Goal: Browse casually

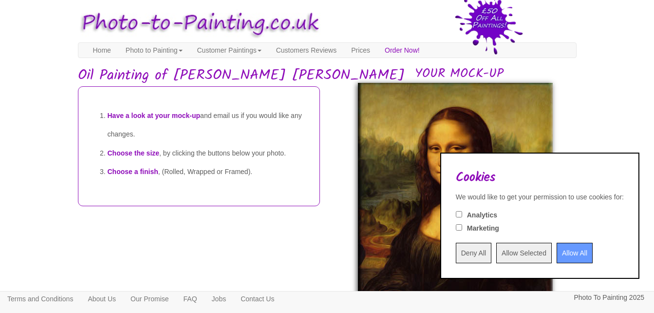
drag, startPoint x: 0, startPoint y: 0, endPoint x: 425, endPoint y: 127, distance: 443.1
click at [425, 127] on img at bounding box center [455, 229] width 195 height 292
drag, startPoint x: 425, startPoint y: 127, endPoint x: 434, endPoint y: 218, distance: 92.1
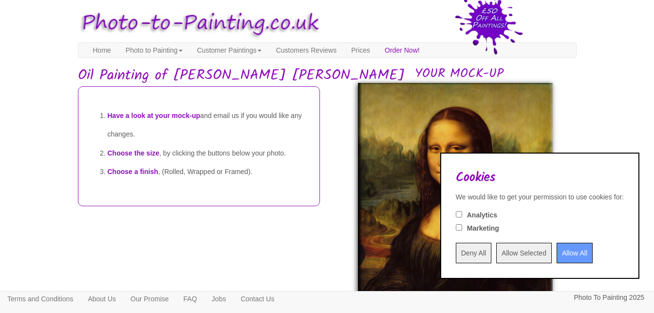
click at [456, 218] on fieldset "Analytics" at bounding box center [540, 215] width 168 height 13
click at [456, 226] on input "Marketing" at bounding box center [459, 227] width 6 height 6
checkbox input "true"
click at [456, 215] on input "Analytics" at bounding box center [459, 214] width 6 height 6
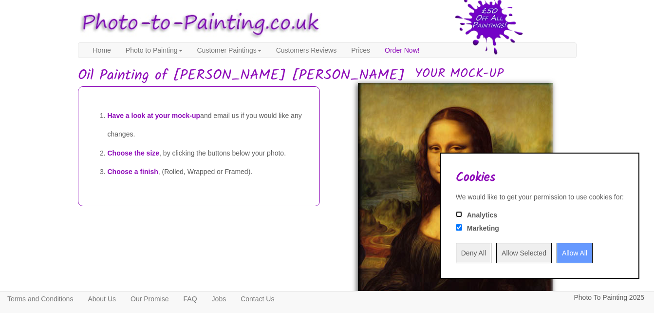
checkbox input "true"
click at [557, 259] on input "Allow All" at bounding box center [575, 253] width 36 height 20
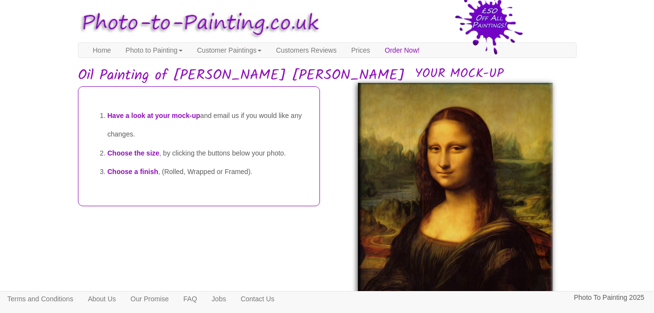
click at [471, 207] on img at bounding box center [455, 229] width 195 height 292
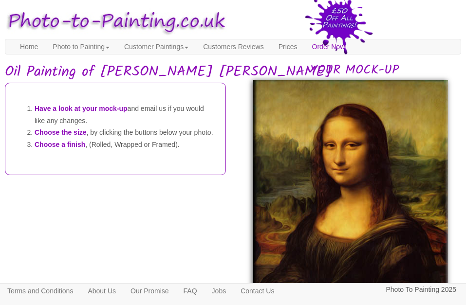
click at [416, 112] on img at bounding box center [350, 226] width 195 height 292
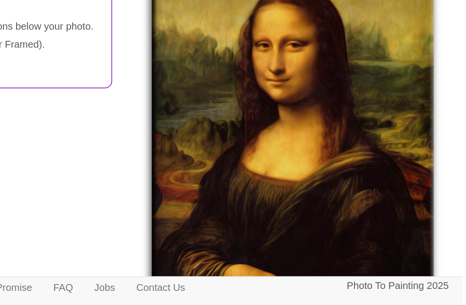
scroll to position [22, 1]
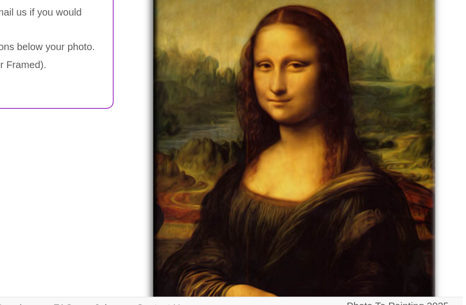
click at [449, 118] on div "YOUR MOCK-UP" at bounding box center [350, 205] width 236 height 289
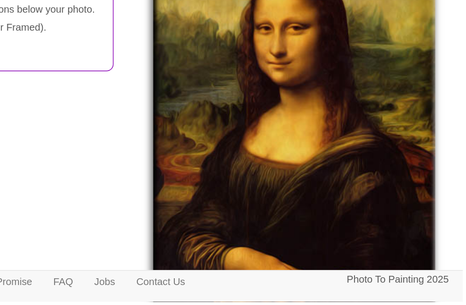
scroll to position [33, 1]
